Goal: Find specific page/section: Find specific page/section

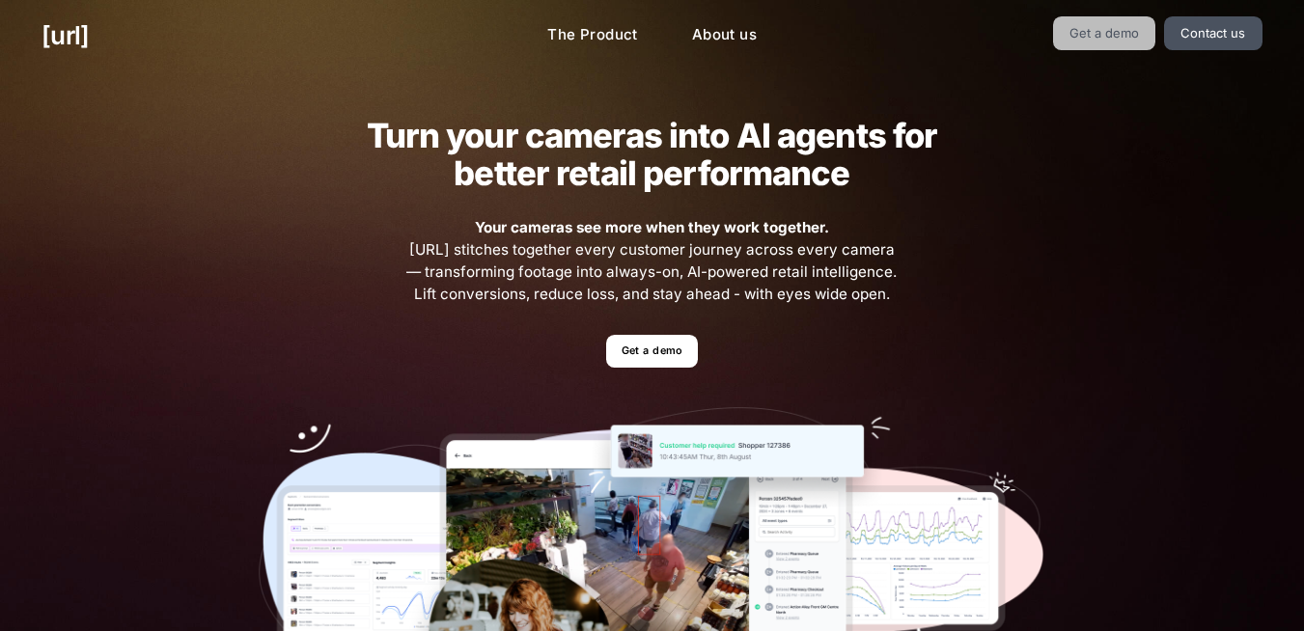
click at [1115, 29] on link "Get a demo" at bounding box center [1104, 33] width 103 height 34
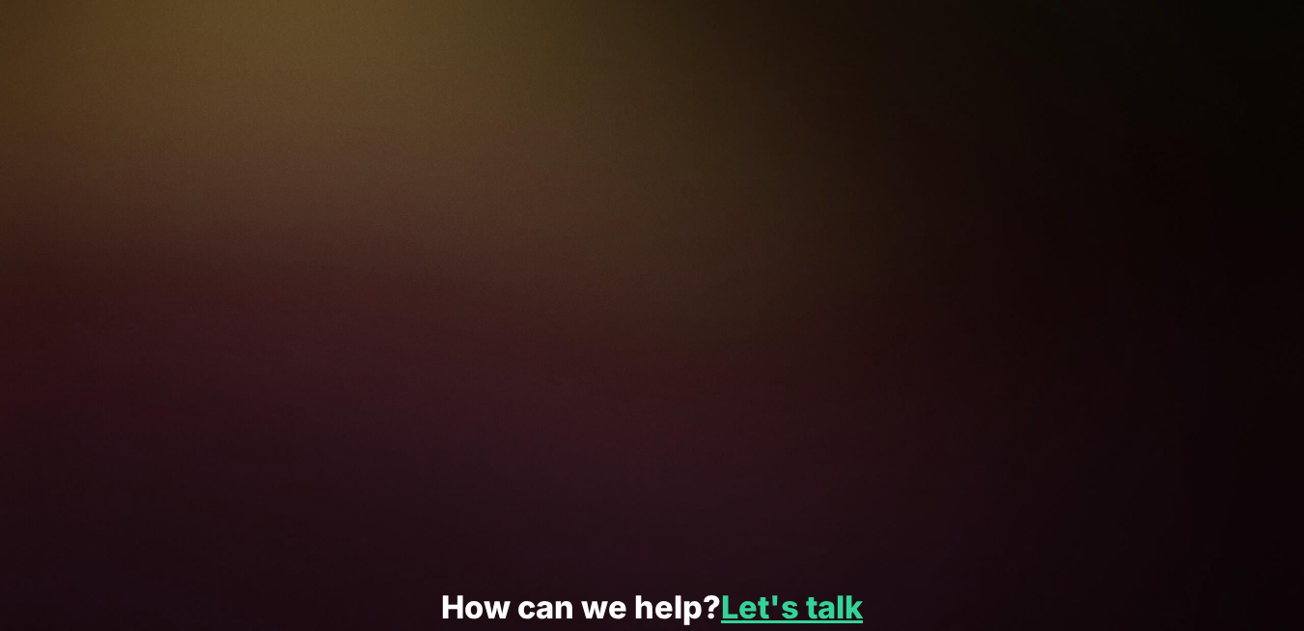
scroll to position [3699, 0]
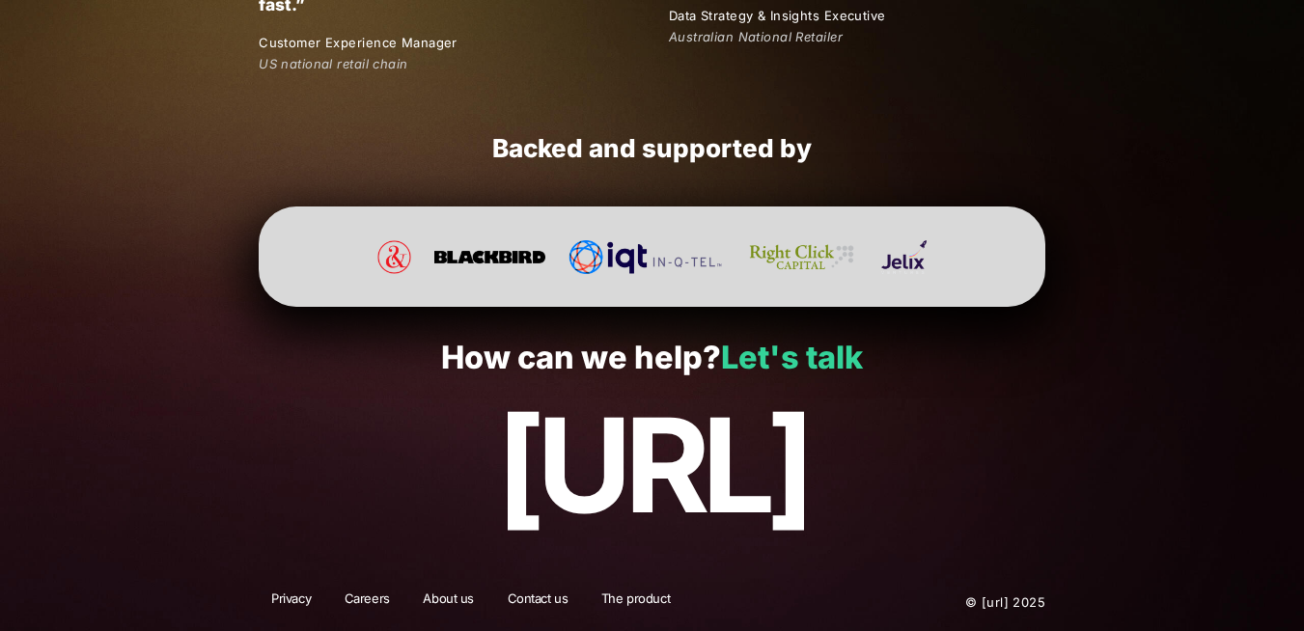
click at [784, 372] on link "Let's talk" at bounding box center [792, 358] width 142 height 38
